Goal: Transaction & Acquisition: Purchase product/service

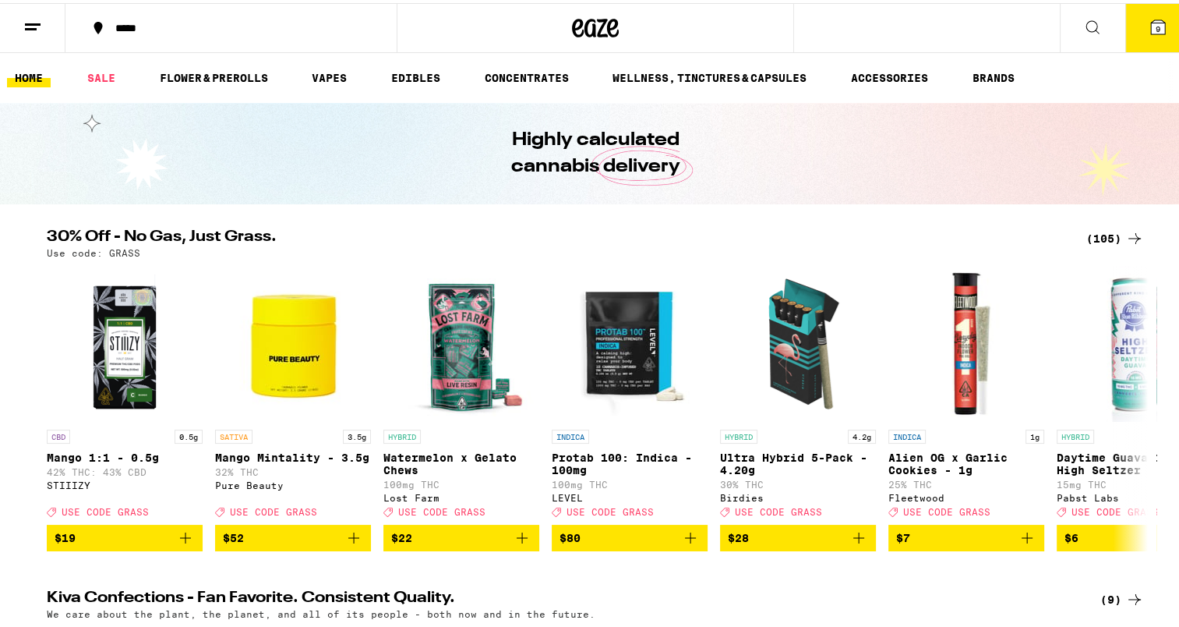
click at [1100, 231] on div "(105)" at bounding box center [1115, 235] width 58 height 19
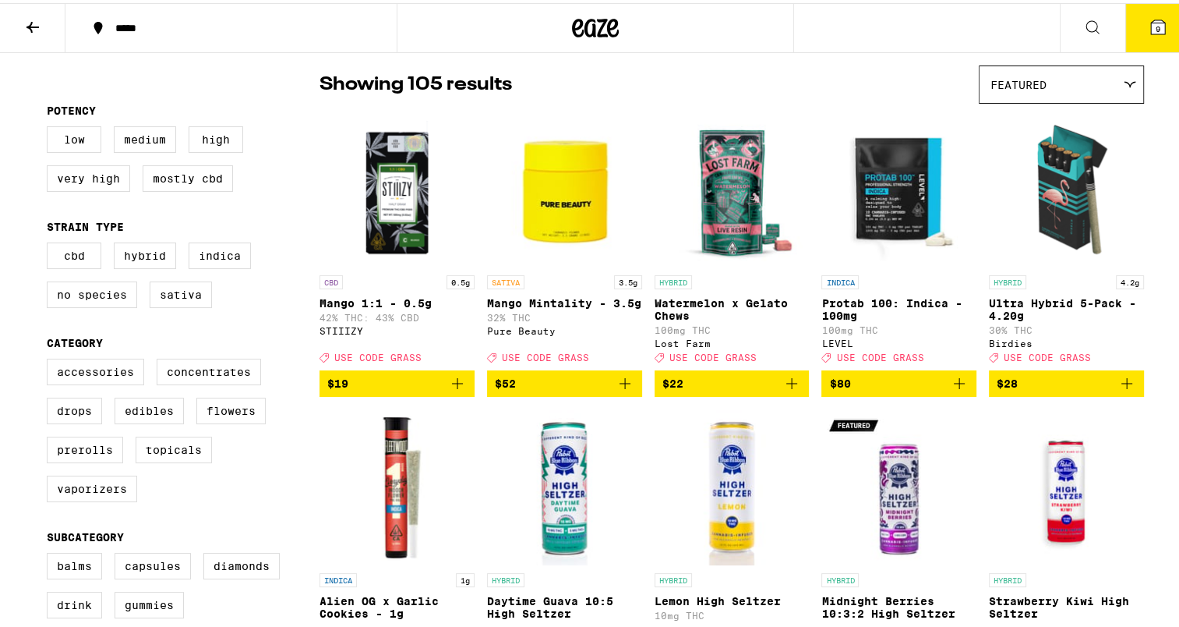
scroll to position [118, 0]
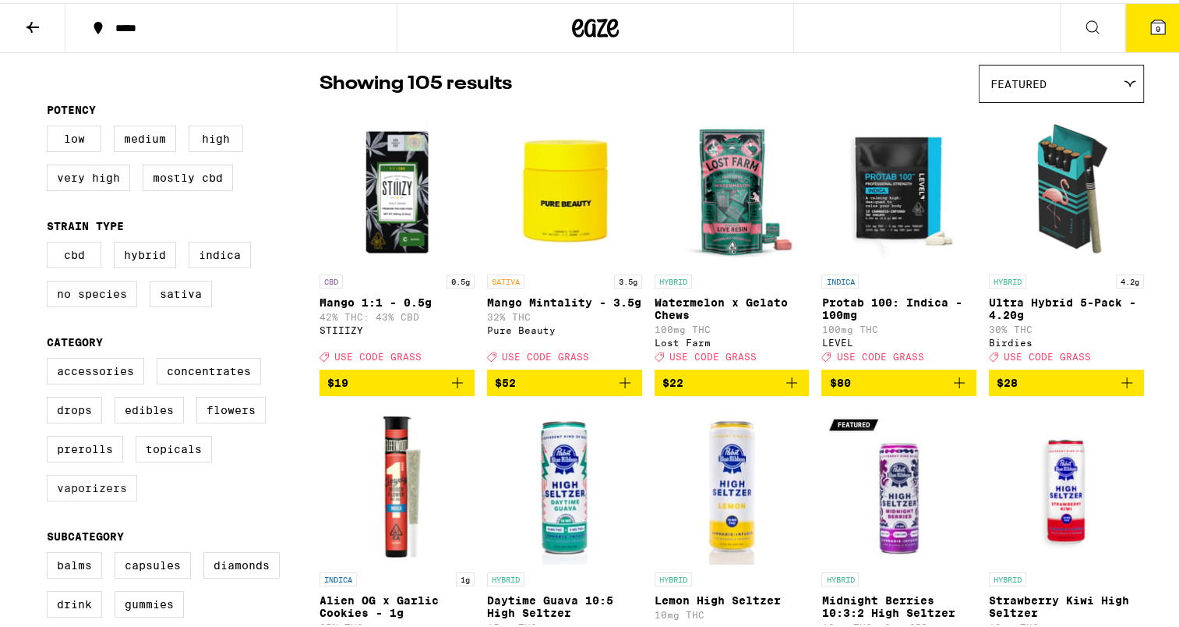
click at [104, 492] on label "Vaporizers" at bounding box center [92, 484] width 90 height 26
click at [51, 358] on input "Vaporizers" at bounding box center [50, 357] width 1 height 1
checkbox input "true"
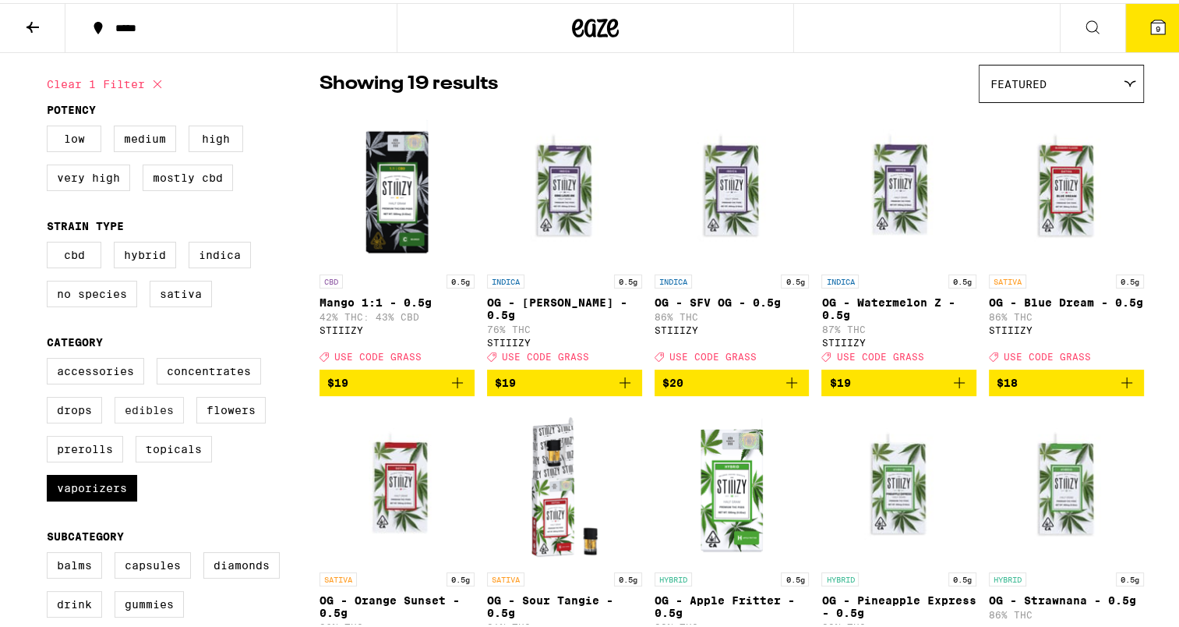
click at [128, 418] on label "Edibles" at bounding box center [149, 407] width 69 height 26
click at [51, 358] on input "Edibles" at bounding box center [50, 357] width 1 height 1
checkbox input "true"
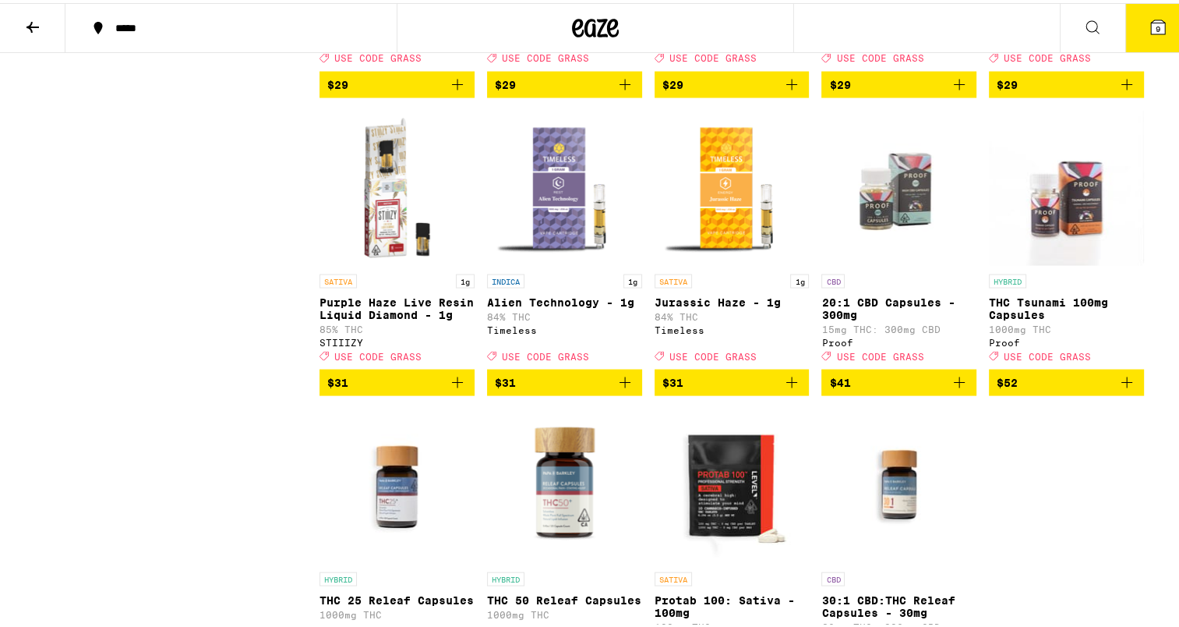
scroll to position [3073, 0]
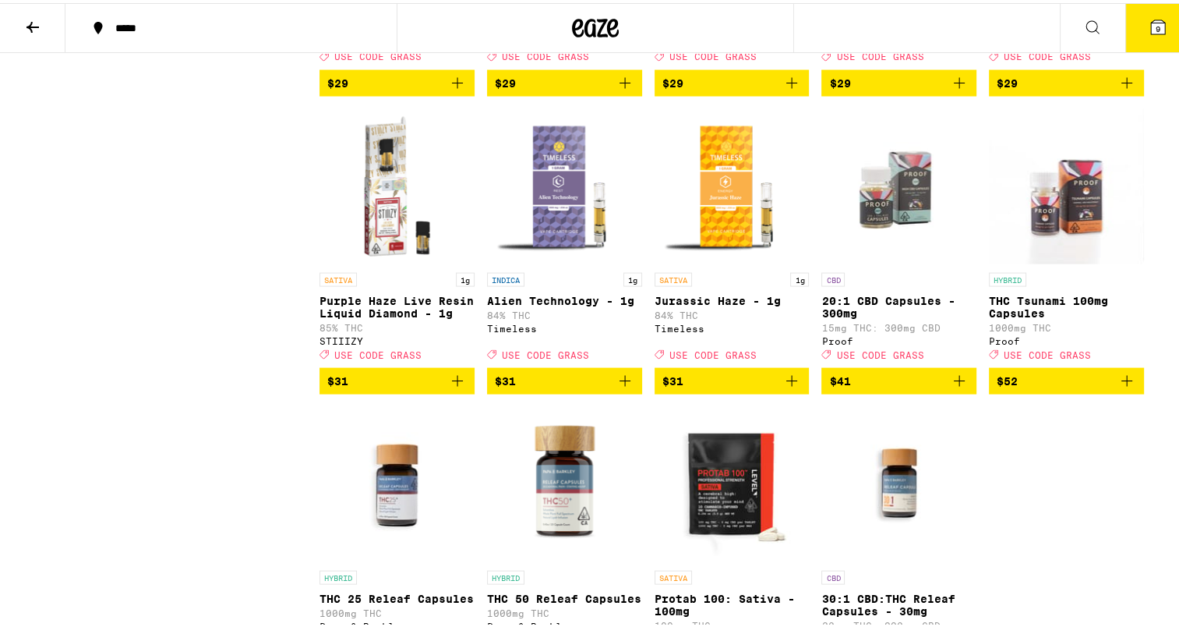
click at [620, 387] on icon "Add to bag" at bounding box center [625, 378] width 19 height 19
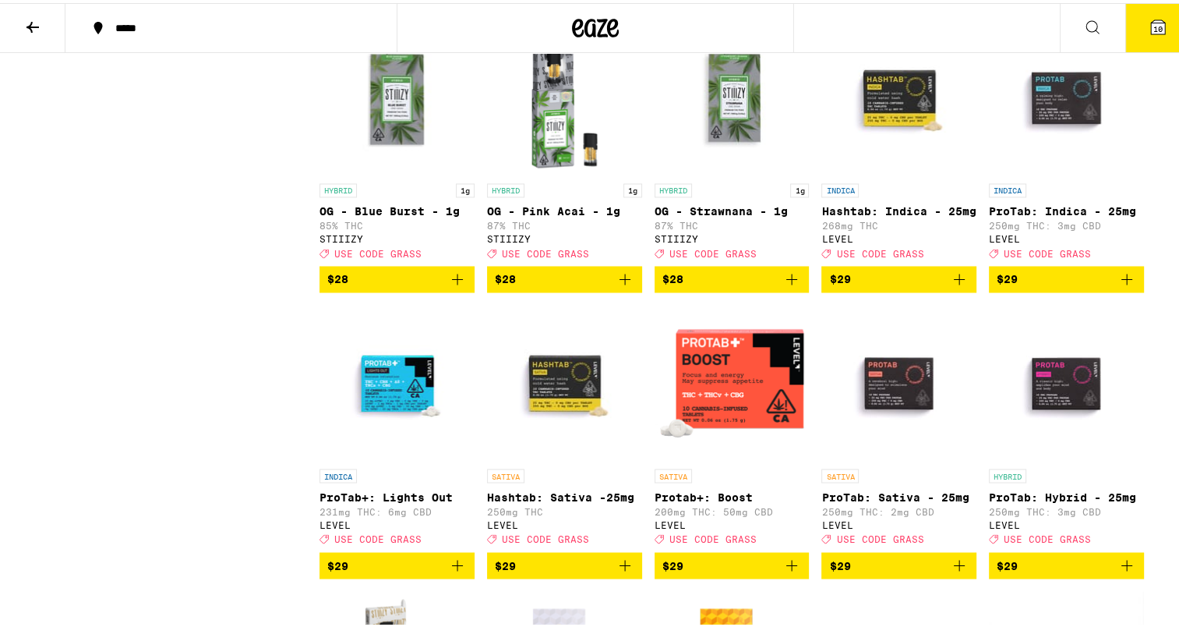
scroll to position [2589, 0]
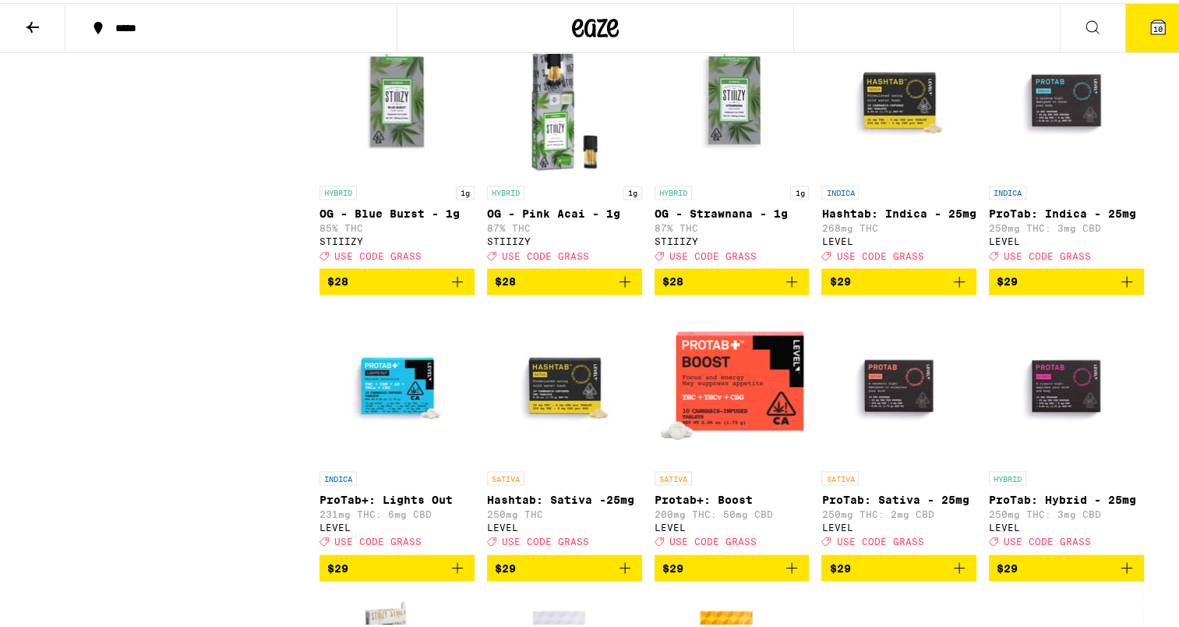
click at [1153, 22] on span "10" at bounding box center [1157, 25] width 9 height 9
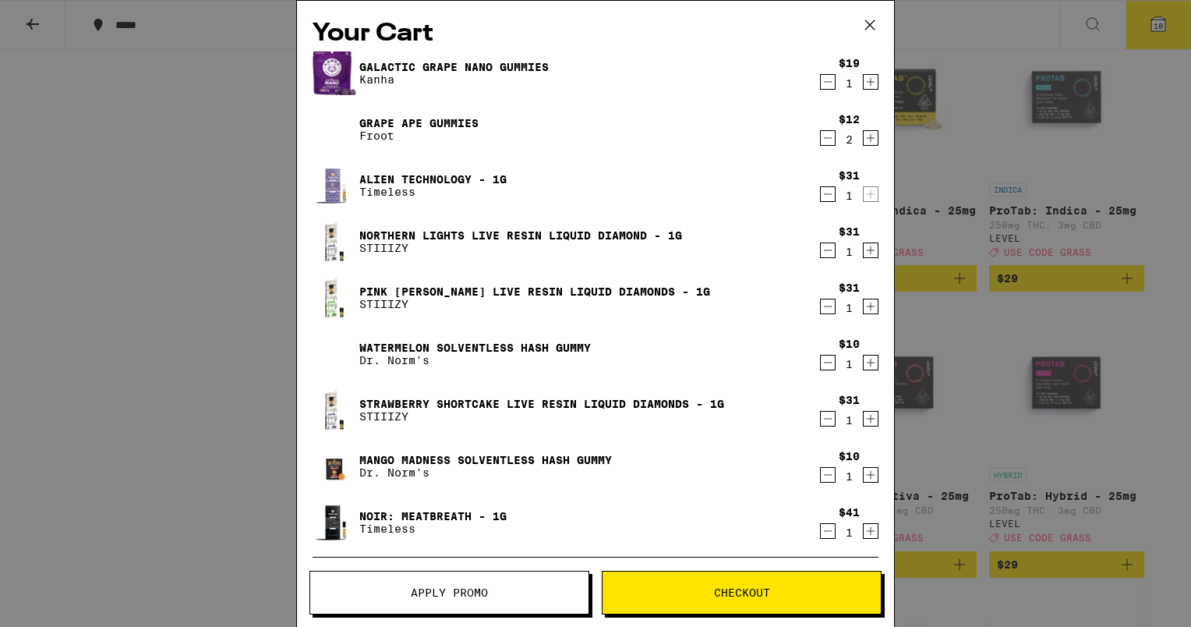
click at [821, 81] on icon "Decrement" at bounding box center [828, 81] width 14 height 19
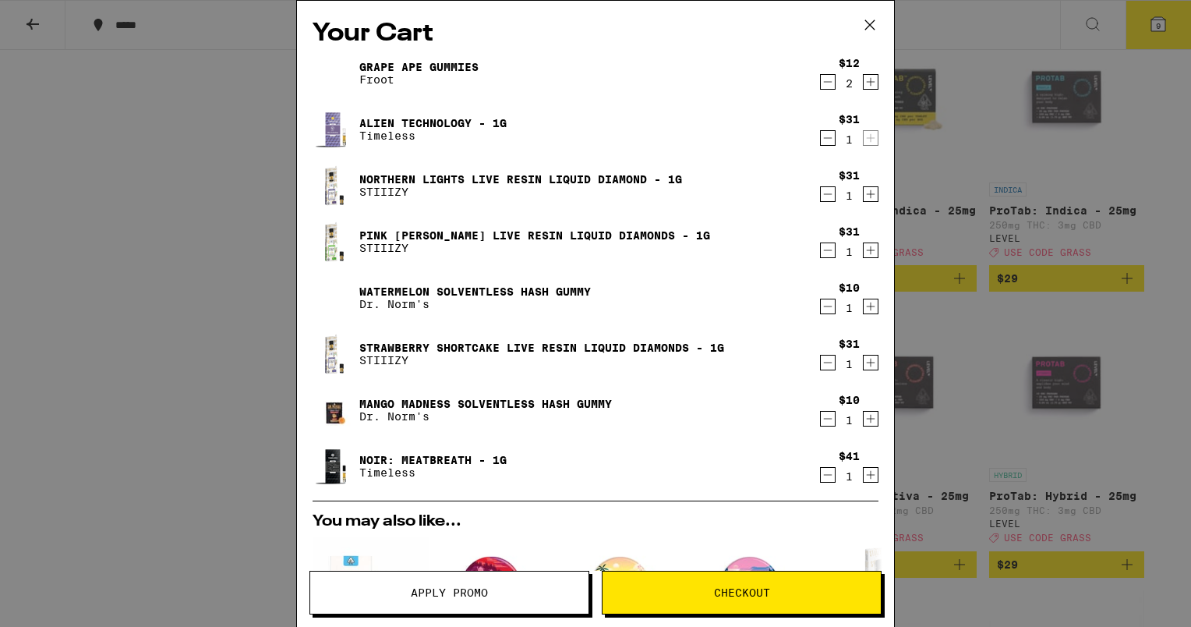
click at [821, 82] on icon "Decrement" at bounding box center [828, 81] width 14 height 19
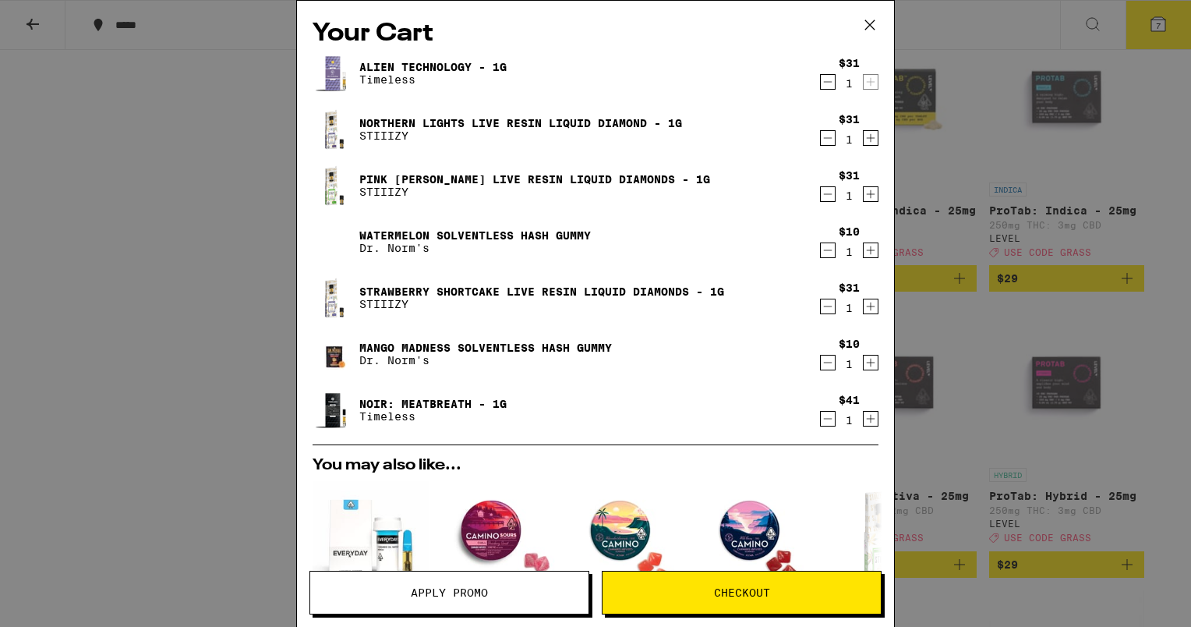
click at [821, 248] on icon "Decrement" at bounding box center [828, 250] width 14 height 19
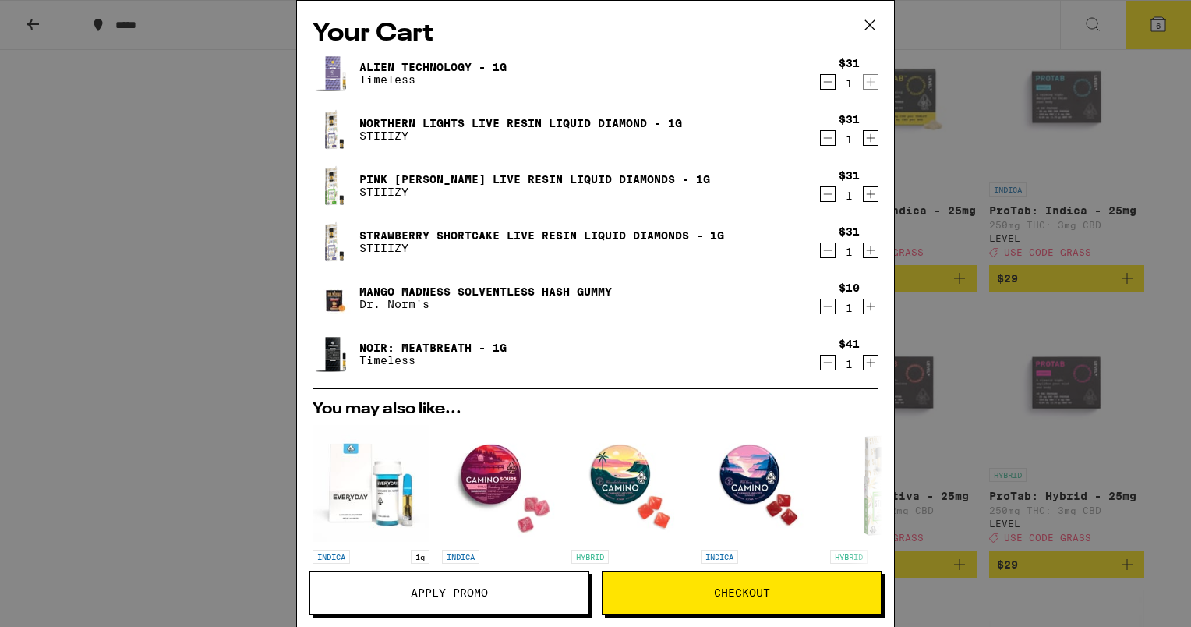
click at [824, 306] on icon "Decrement" at bounding box center [828, 306] width 9 height 0
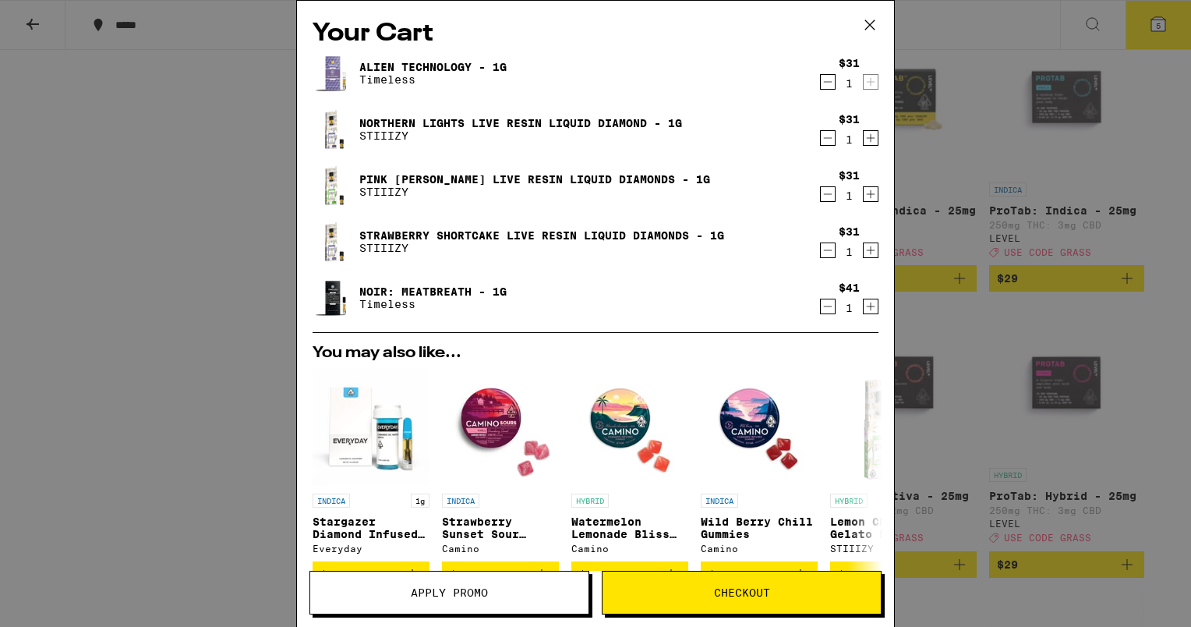
click at [824, 306] on icon "Decrement" at bounding box center [828, 306] width 9 height 0
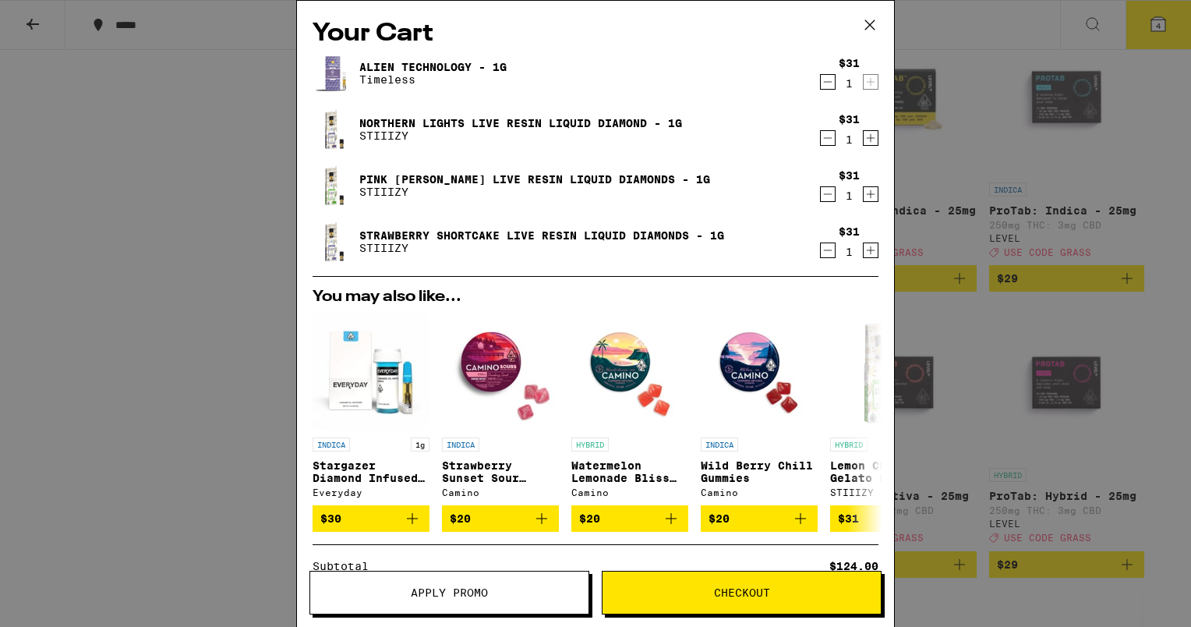
click at [870, 22] on icon at bounding box center [869, 24] width 23 height 23
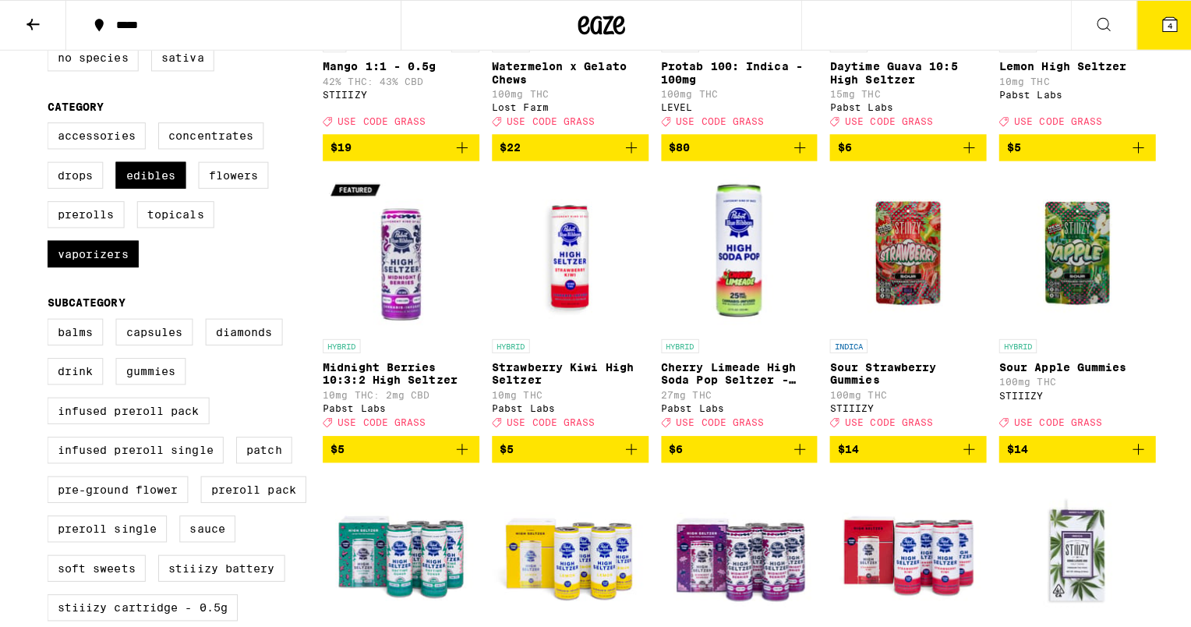
scroll to position [349, 0]
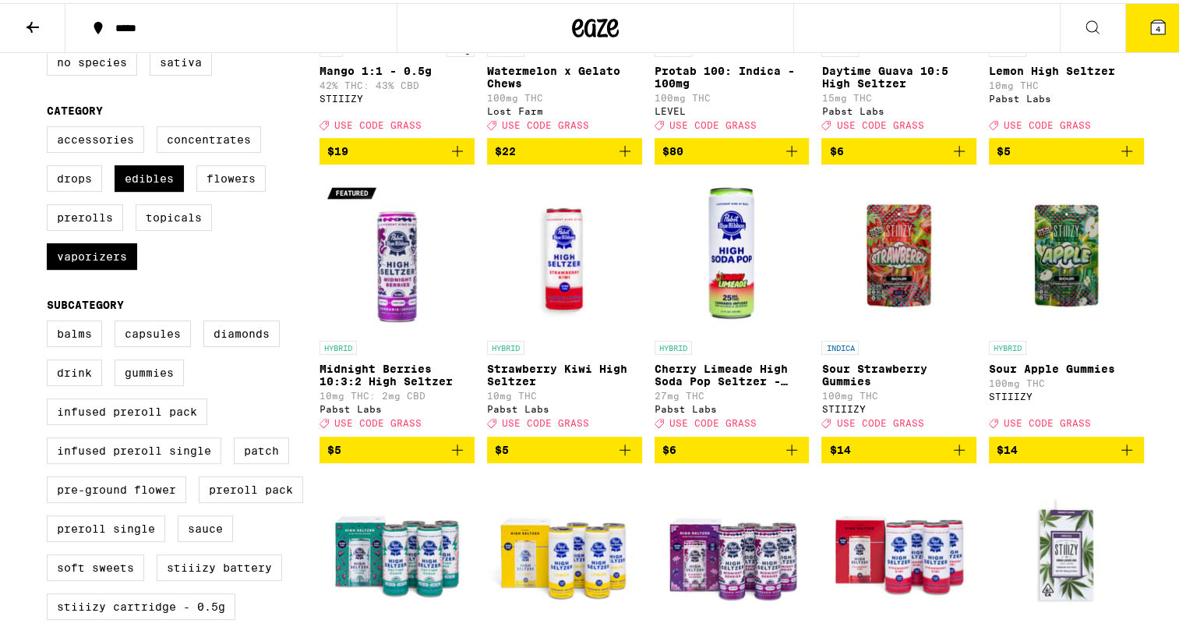
click at [1151, 26] on icon at bounding box center [1158, 24] width 14 height 14
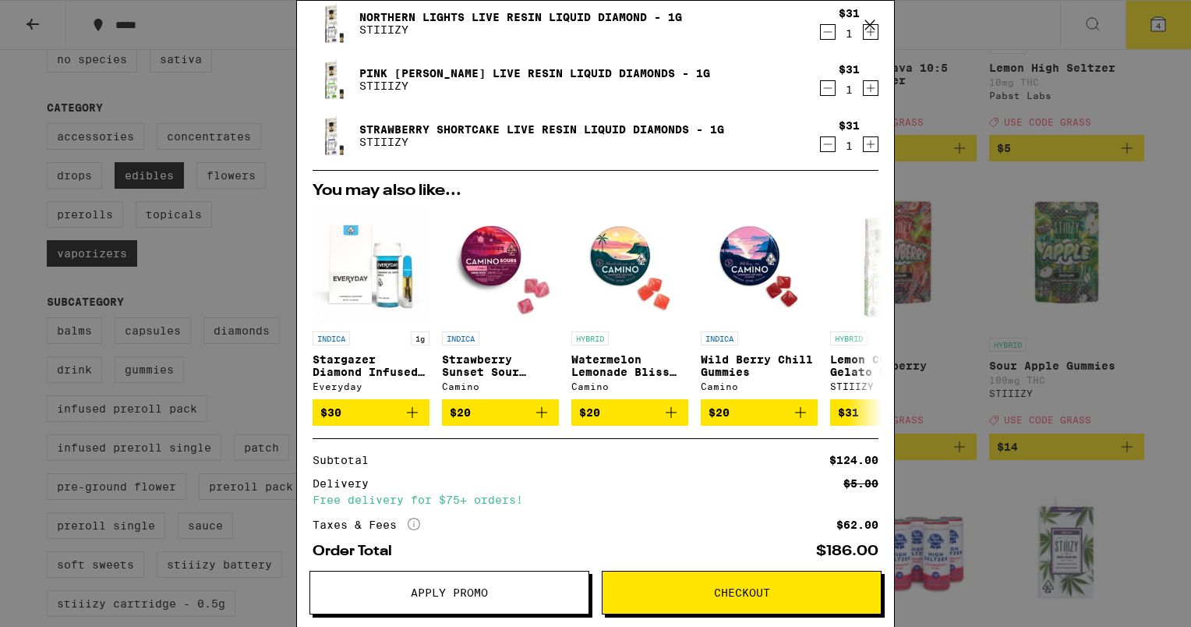
scroll to position [186, 0]
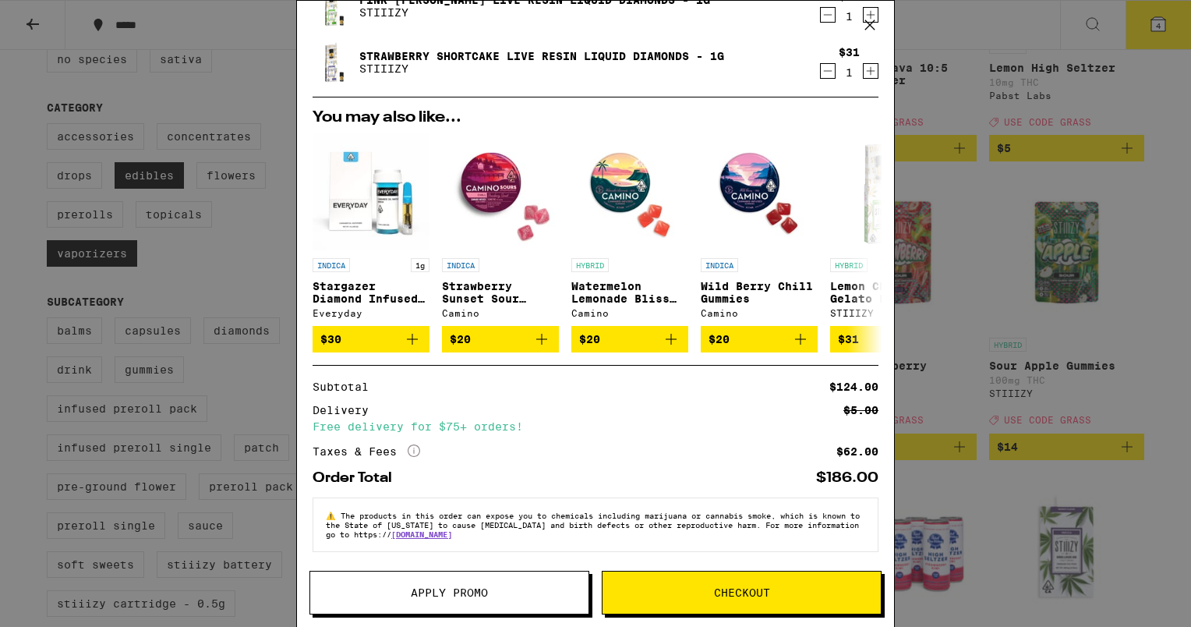
click at [441, 589] on span "Apply Promo" at bounding box center [449, 592] width 77 height 11
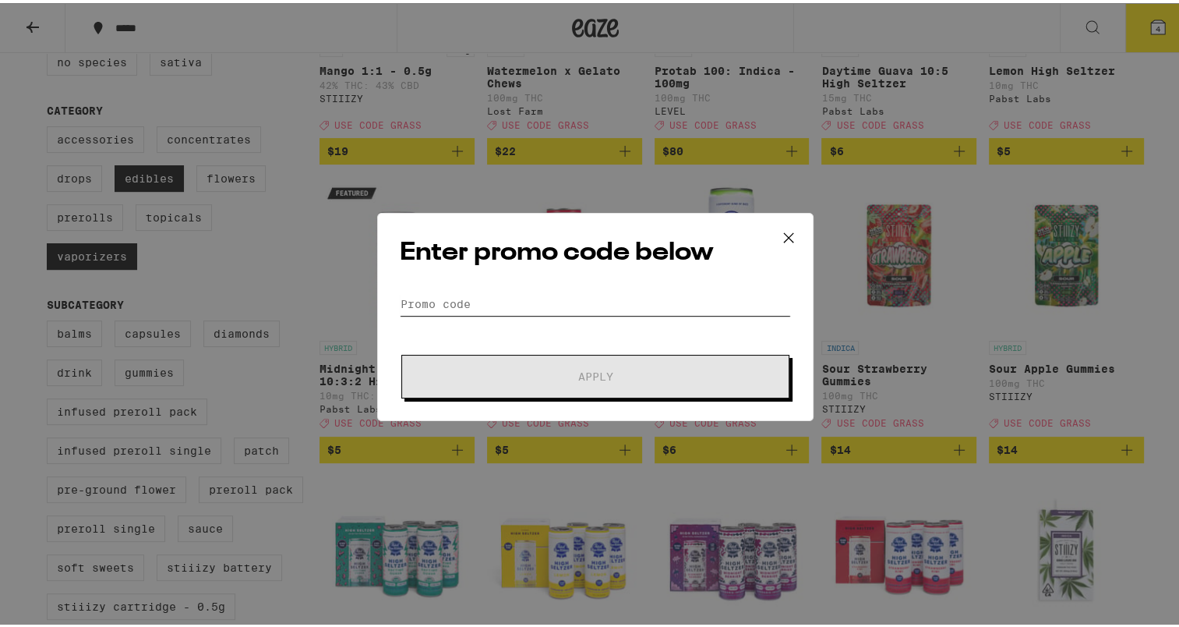
click at [620, 304] on input "Promo Code" at bounding box center [595, 300] width 391 height 23
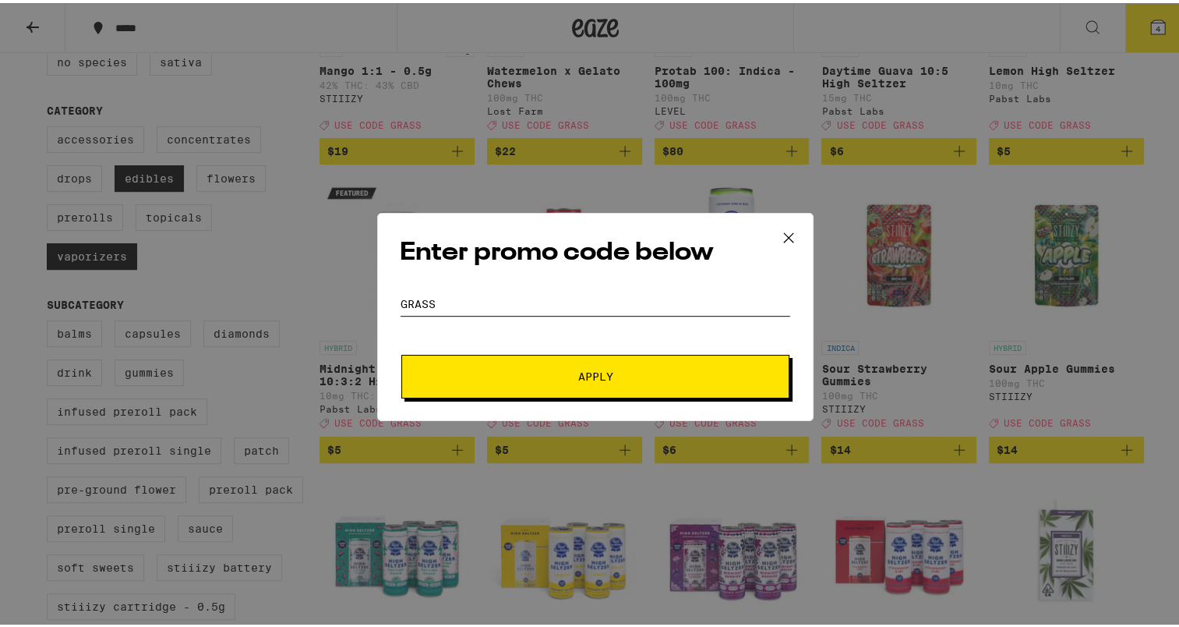
type input "grass"
click at [586, 371] on span "Apply" at bounding box center [595, 373] width 35 height 11
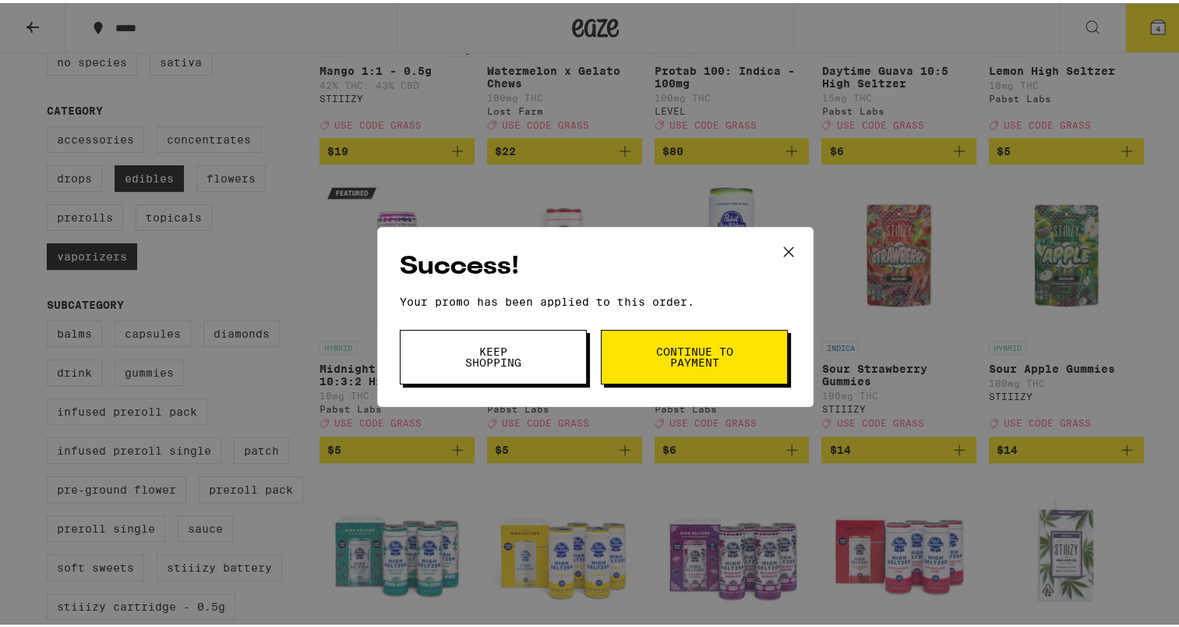
click at [785, 242] on icon at bounding box center [788, 248] width 23 height 23
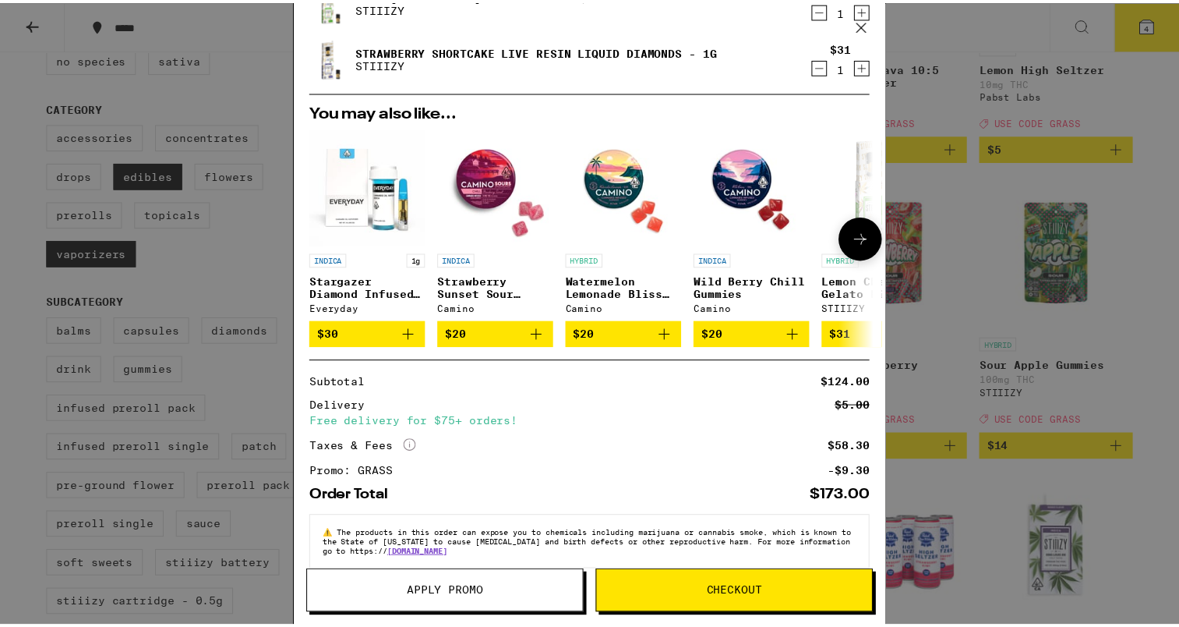
scroll to position [183, 0]
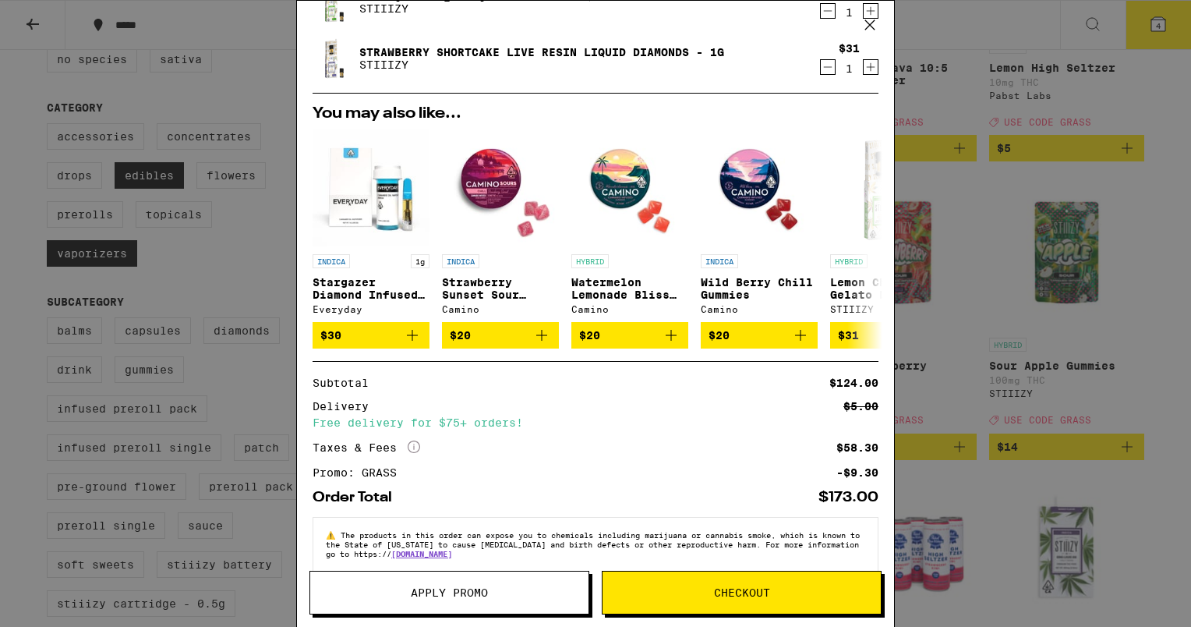
click at [870, 28] on icon at bounding box center [869, 24] width 23 height 23
